Goal: Task Accomplishment & Management: Complete application form

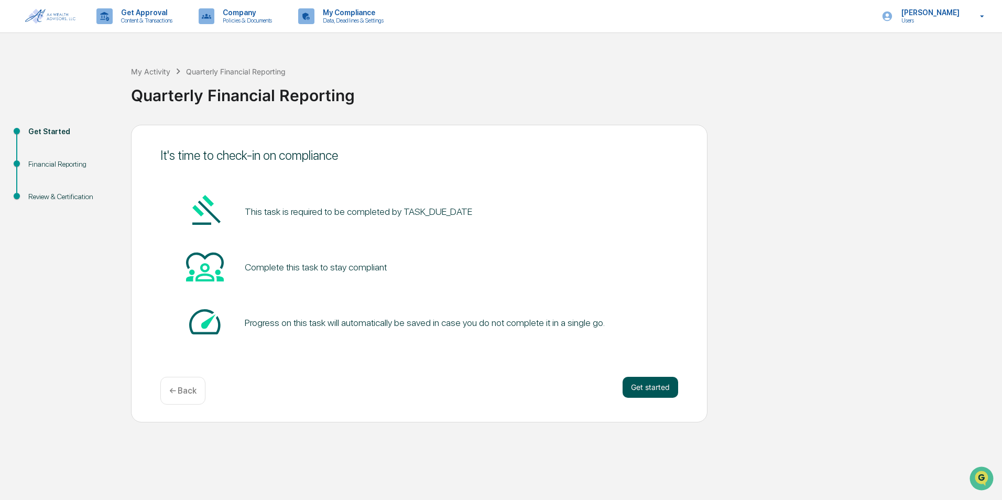
click at [659, 384] on button "Get started" at bounding box center [651, 387] width 56 height 21
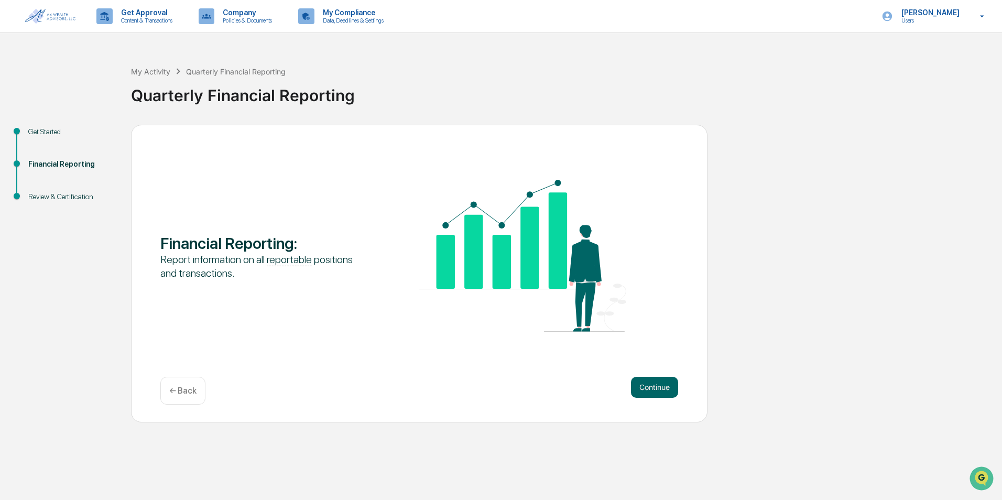
click at [659, 384] on button "Continue" at bounding box center [654, 387] width 47 height 21
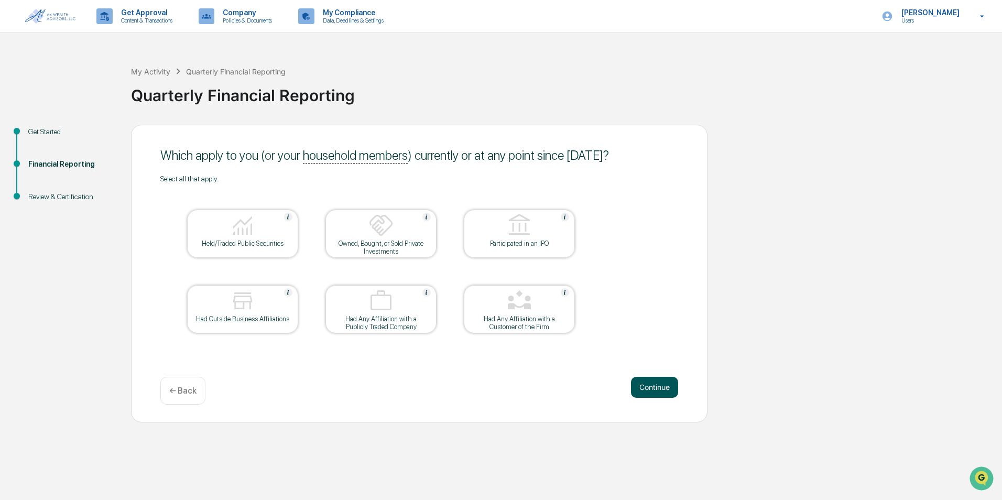
click at [656, 384] on button "Continue" at bounding box center [654, 387] width 47 height 21
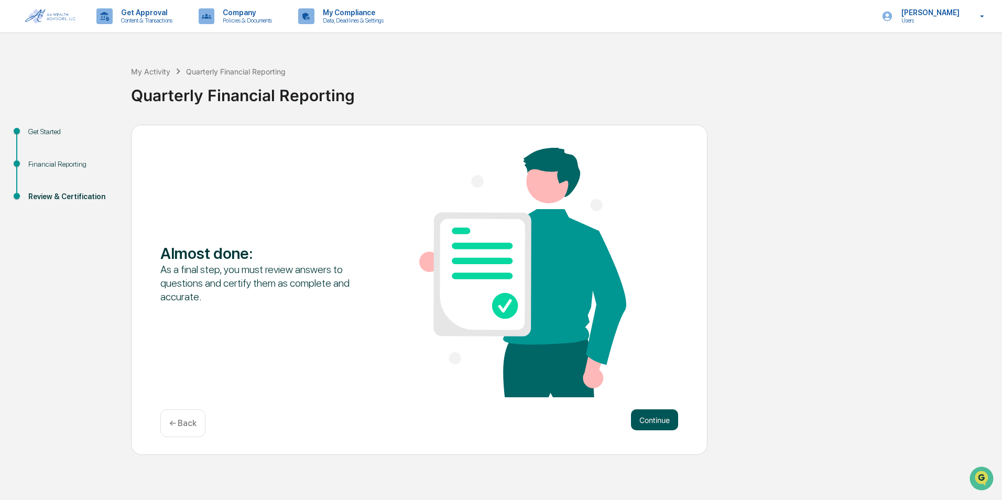
click at [664, 414] on button "Continue" at bounding box center [654, 419] width 47 height 21
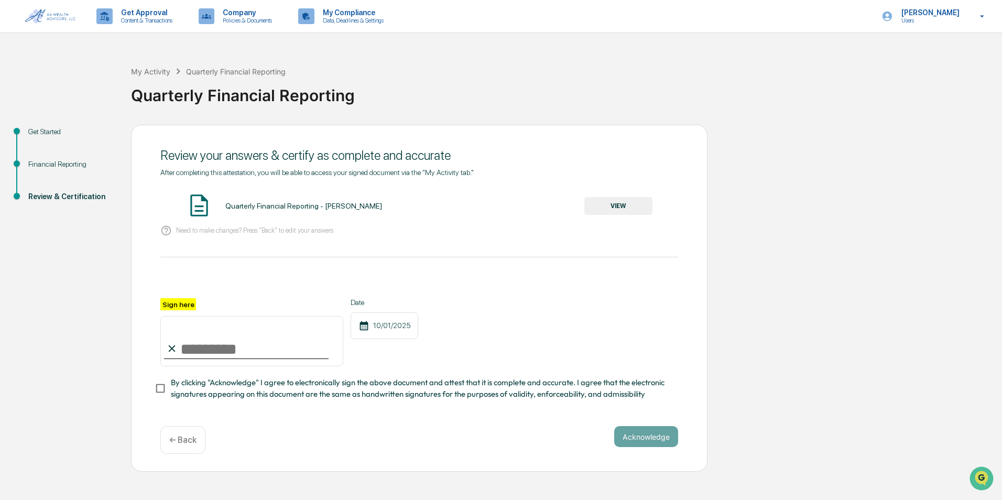
click at [200, 353] on input "Sign here" at bounding box center [251, 341] width 183 height 50
type input "**********"
click at [660, 443] on button "Acknowledge" at bounding box center [646, 436] width 64 height 21
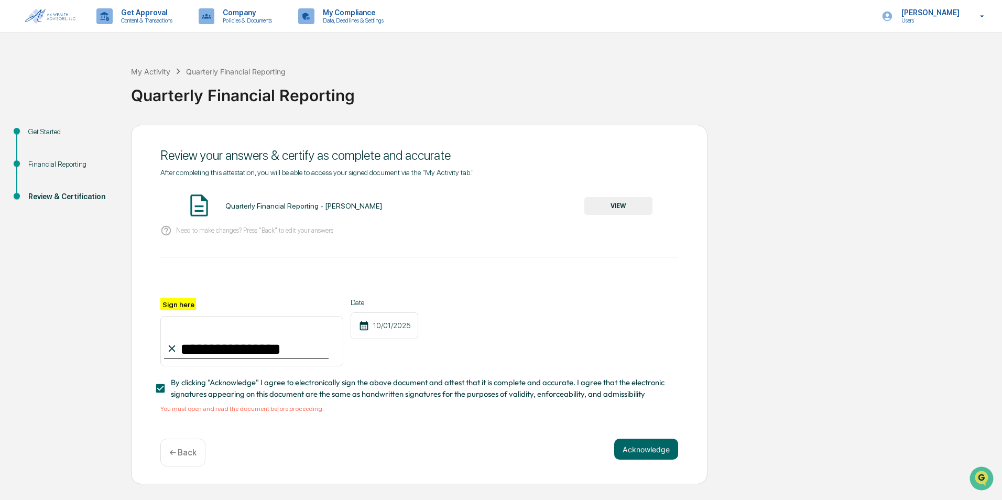
click at [617, 195] on div "Quarterly Financial Reporting - [PERSON_NAME] VIEW" at bounding box center [419, 206] width 518 height 28
click at [626, 203] on button "VIEW" at bounding box center [618, 206] width 68 height 18
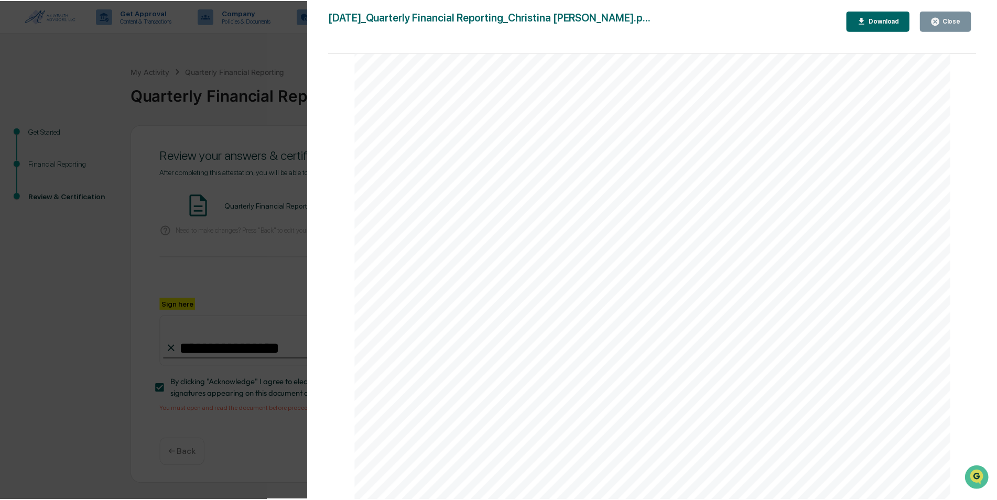
scroll to position [1205, 0]
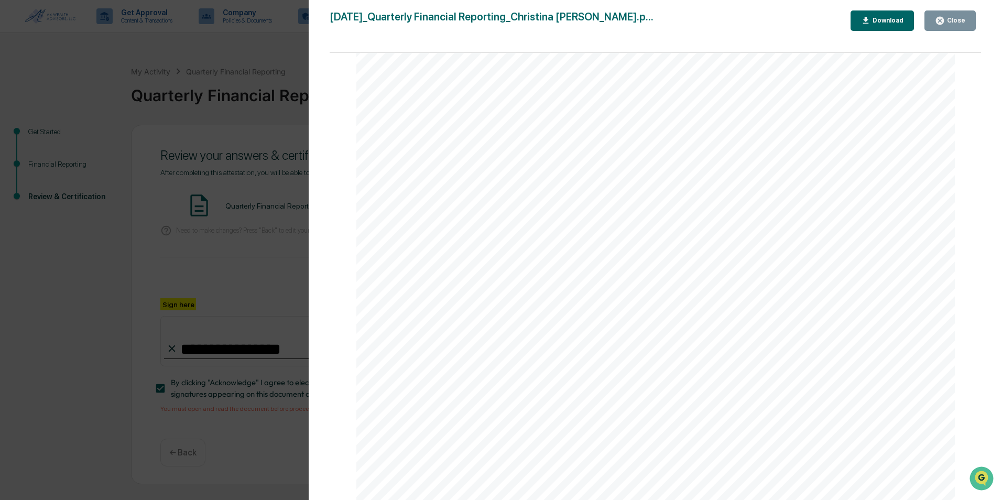
click at [957, 24] on div "Close" at bounding box center [950, 21] width 30 height 10
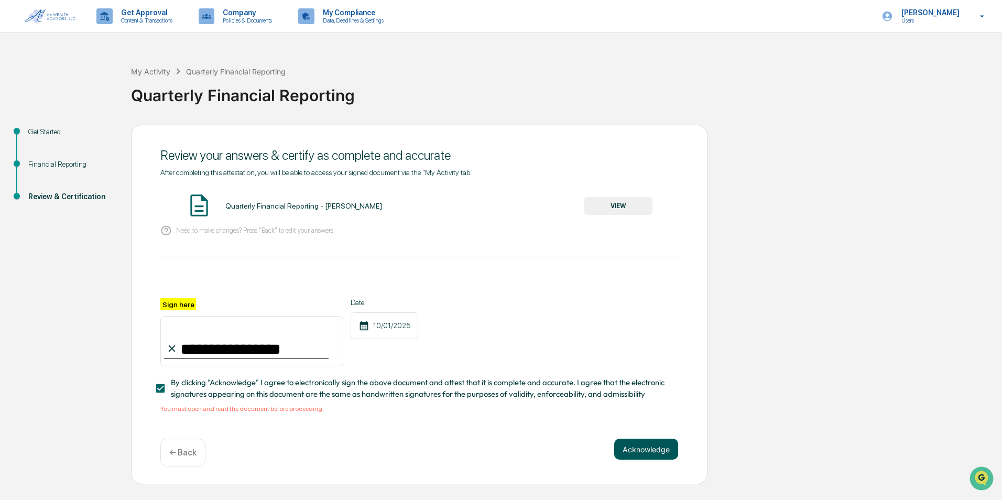
click at [661, 449] on button "Acknowledge" at bounding box center [646, 449] width 64 height 21
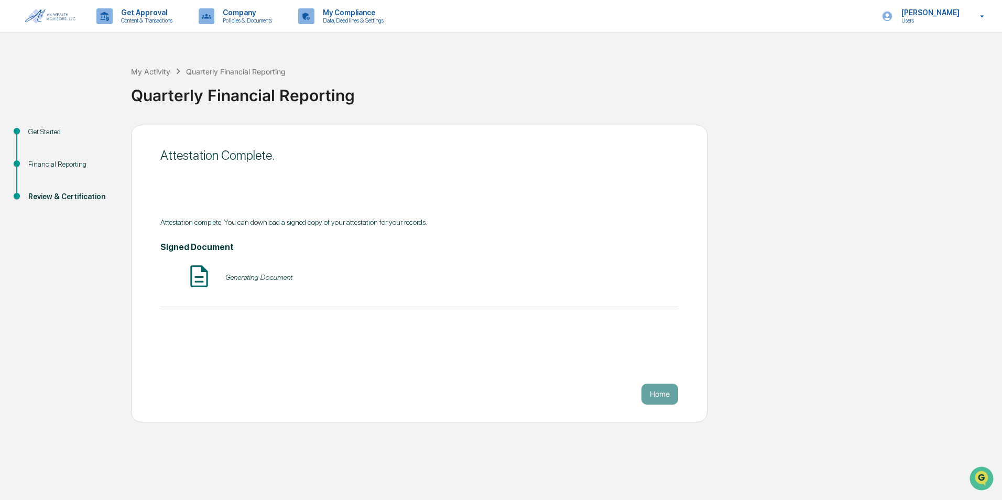
click at [655, 390] on button "Home" at bounding box center [660, 394] width 37 height 21
